Goal: Information Seeking & Learning: Understand process/instructions

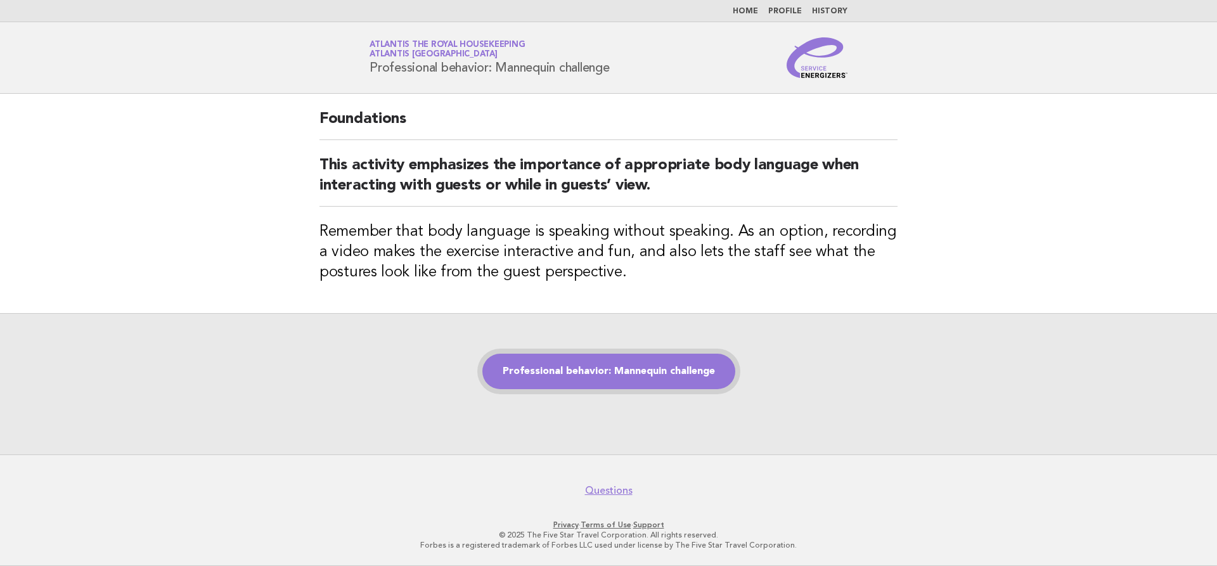
click at [585, 377] on link "Professional behavior: Mannequin challenge" at bounding box center [609, 372] width 253 height 36
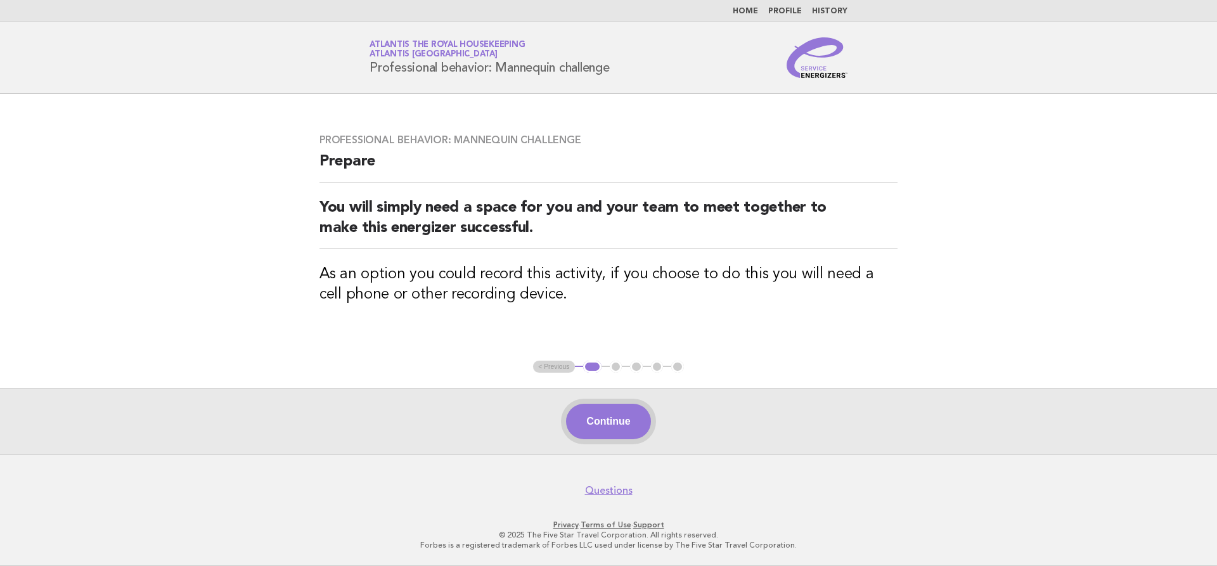
click at [614, 426] on button "Continue" at bounding box center [608, 422] width 84 height 36
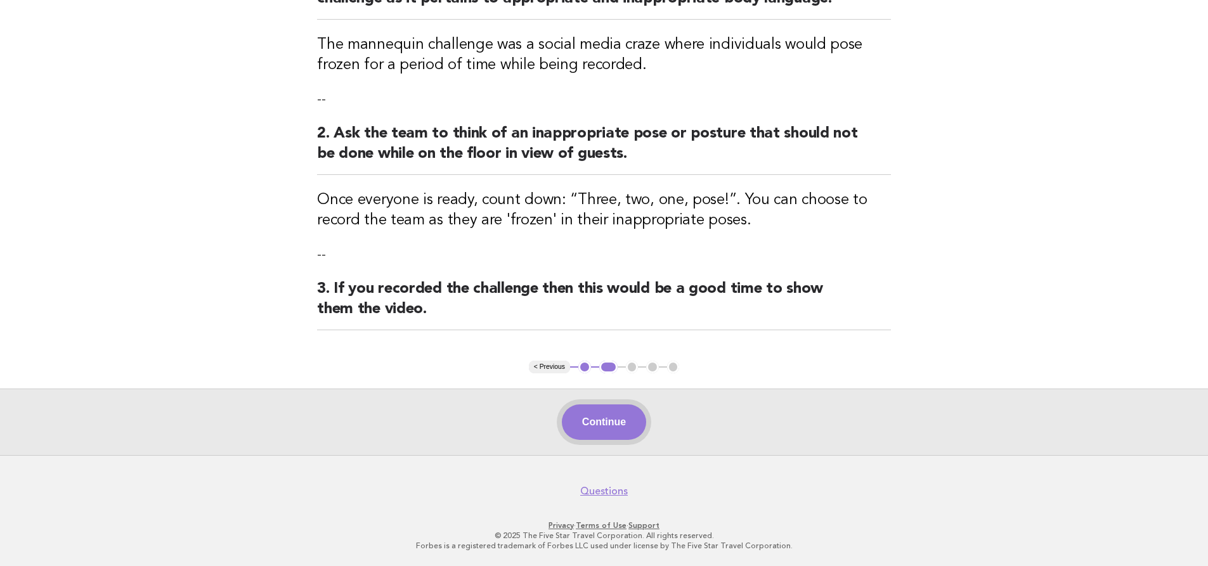
click at [588, 423] on button "Continue" at bounding box center [604, 423] width 84 height 36
